Goal: Task Accomplishment & Management: Complete application form

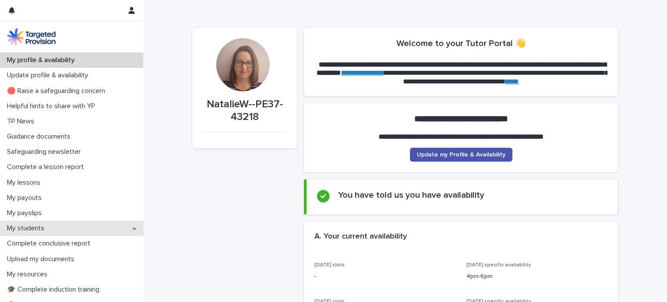
click at [108, 230] on div "My students" at bounding box center [71, 227] width 143 height 15
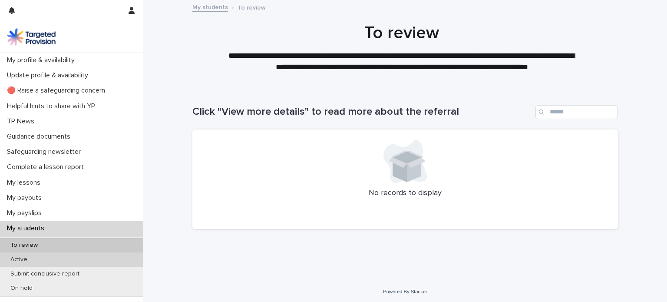
click at [107, 256] on div "Active" at bounding box center [71, 259] width 143 height 14
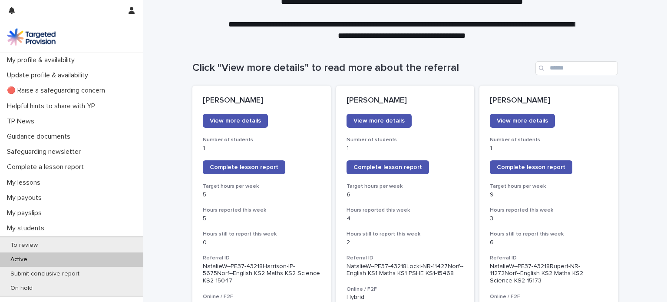
scroll to position [48, 0]
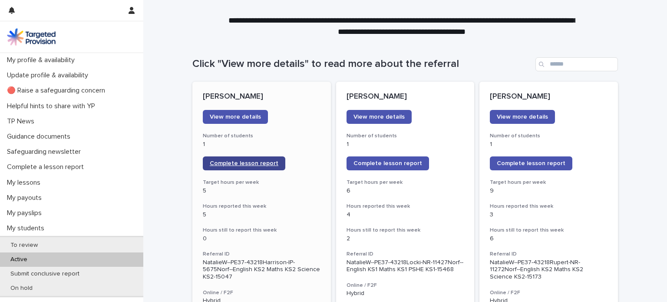
click at [232, 164] on span "Complete lesson report" at bounding box center [244, 163] width 69 height 6
click at [560, 166] on link "Complete lesson report" at bounding box center [531, 163] width 82 height 14
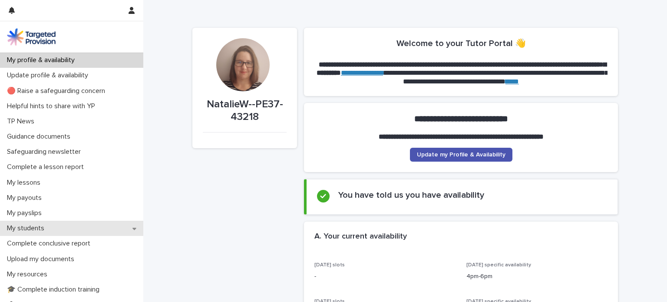
click at [60, 227] on div "My students" at bounding box center [71, 227] width 143 height 15
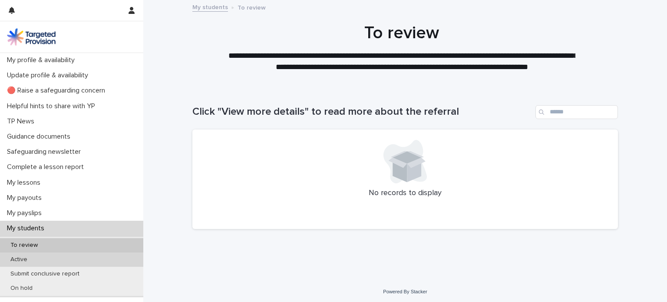
click at [52, 256] on div "Active" at bounding box center [71, 259] width 143 height 14
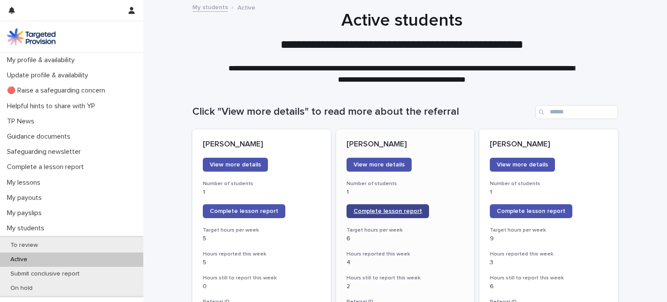
click at [385, 211] on span "Complete lesson report" at bounding box center [387, 211] width 69 height 6
